Goal: Find contact information: Find contact information

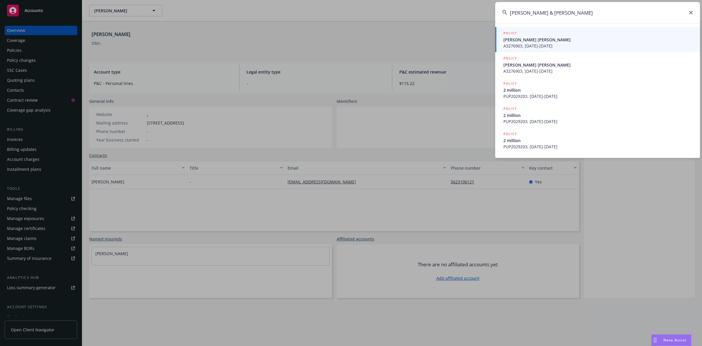
type input "[PERSON_NAME] & [PERSON_NAME]"
click at [544, 36] on div "POLICY" at bounding box center [599, 33] width 190 height 6
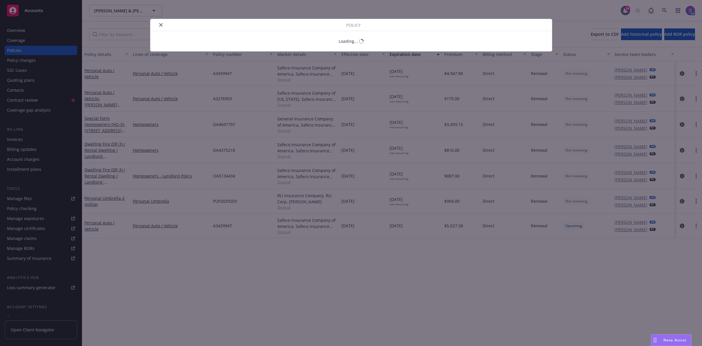
click at [24, 32] on div "Policy Loading..." at bounding box center [351, 173] width 702 height 346
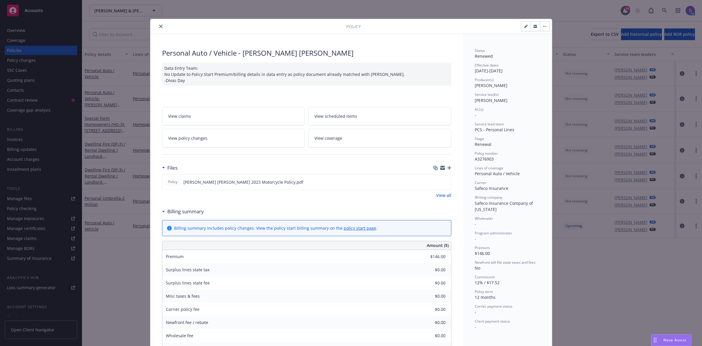
click at [159, 26] on icon "close" at bounding box center [161, 27] width 4 height 4
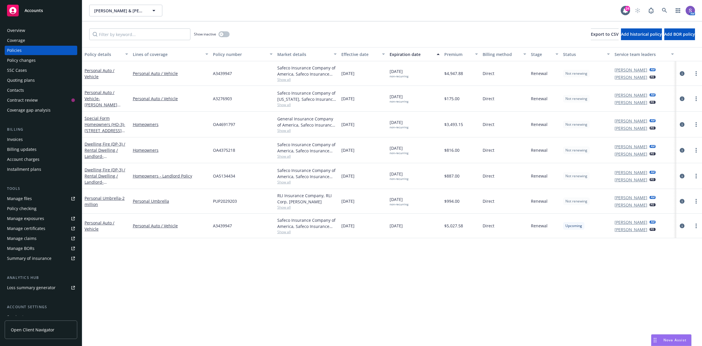
click at [14, 30] on div "Overview" at bounding box center [16, 30] width 18 height 9
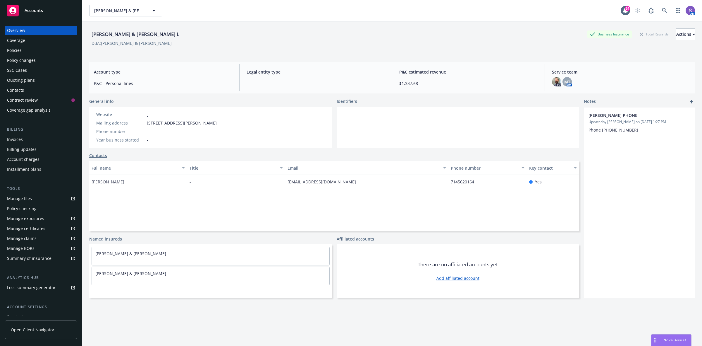
drag, startPoint x: 230, startPoint y: 122, endPoint x: 145, endPoint y: 123, distance: 84.9
click at [145, 123] on div "Website - Mailing address [STREET_ADDRESS][PERSON_NAME] Phone number - Year bus…" at bounding box center [210, 127] width 243 height 41
copy div "[STREET_ADDRESS][PERSON_NAME]"
